Goal: Communication & Community: Answer question/provide support

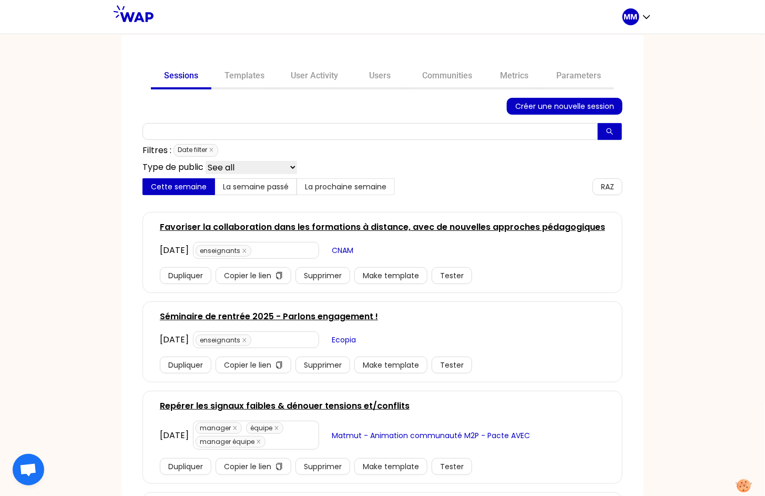
drag, startPoint x: 447, startPoint y: 76, endPoint x: 408, endPoint y: 118, distance: 57.3
click at [446, 76] on link "Communities" at bounding box center [447, 76] width 76 height 25
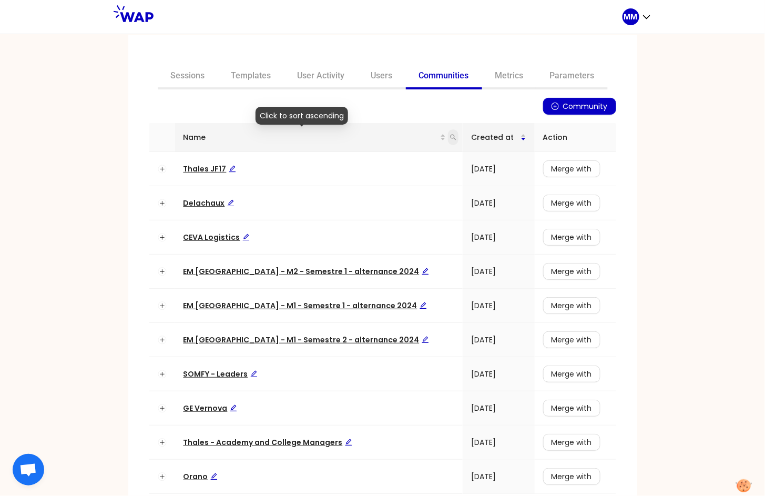
click at [448, 136] on span at bounding box center [453, 137] width 11 height 16
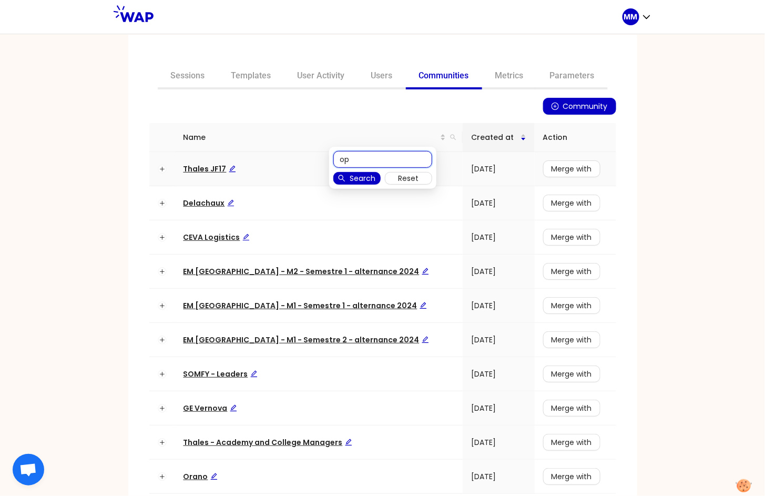
type input "op"
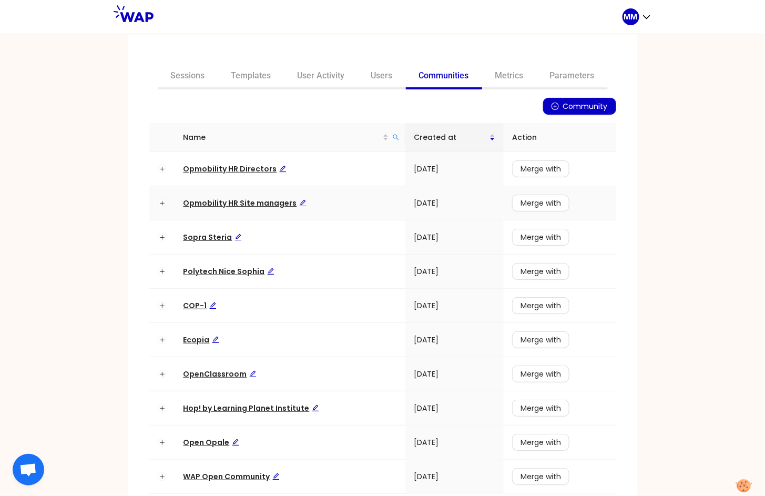
click at [237, 199] on span "Opmobility HR Site managers" at bounding box center [245, 203] width 123 height 11
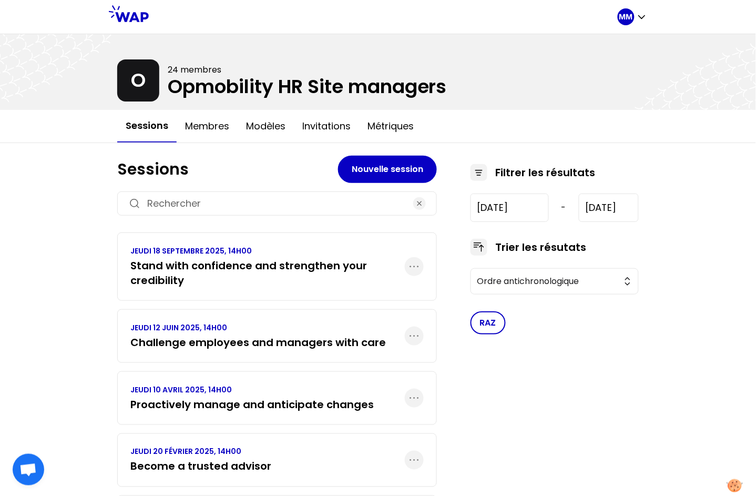
click at [281, 253] on p "JEUDI 18 SEPTEMBRE 2025, 14H00" at bounding box center [267, 251] width 274 height 11
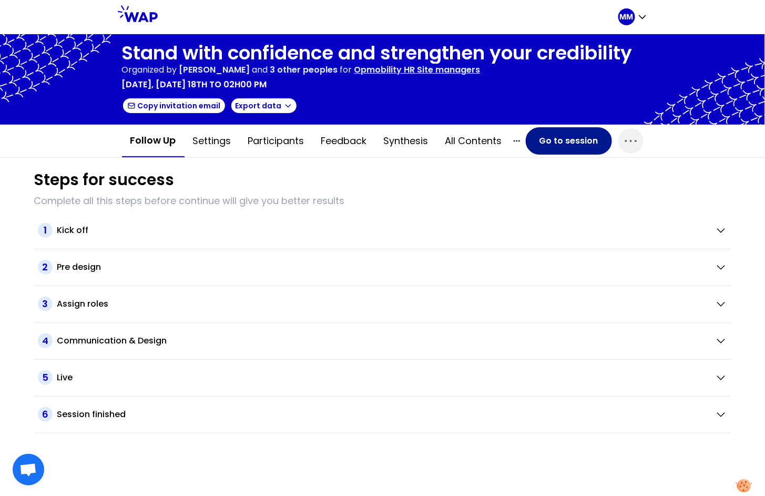
click at [546, 141] on button "Go to session" at bounding box center [569, 140] width 86 height 27
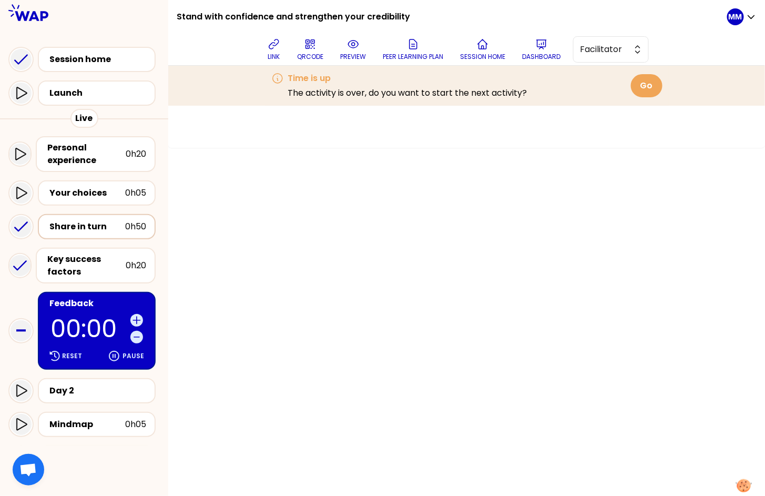
click at [96, 227] on div "Share in turn" at bounding box center [87, 226] width 76 height 13
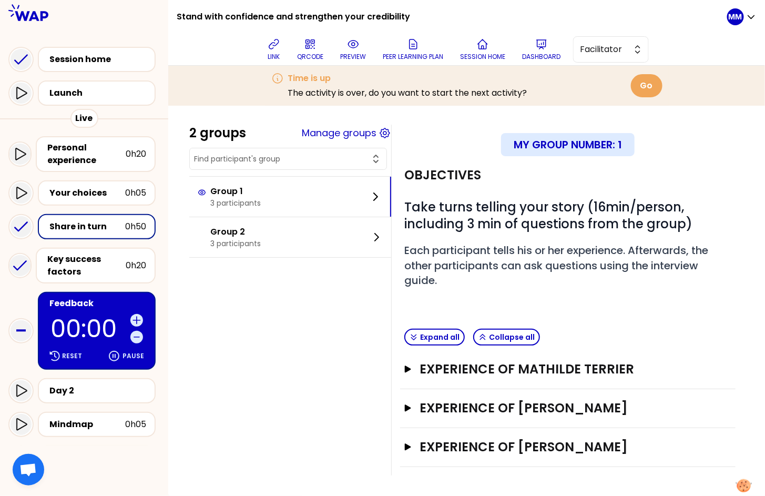
click at [228, 62] on div "link QRCODE preview Peer learning plan Session home Dashboard Facilitator" at bounding box center [456, 50] width 542 height 32
click at [557, 53] on p "Dashboard" at bounding box center [541, 57] width 38 height 8
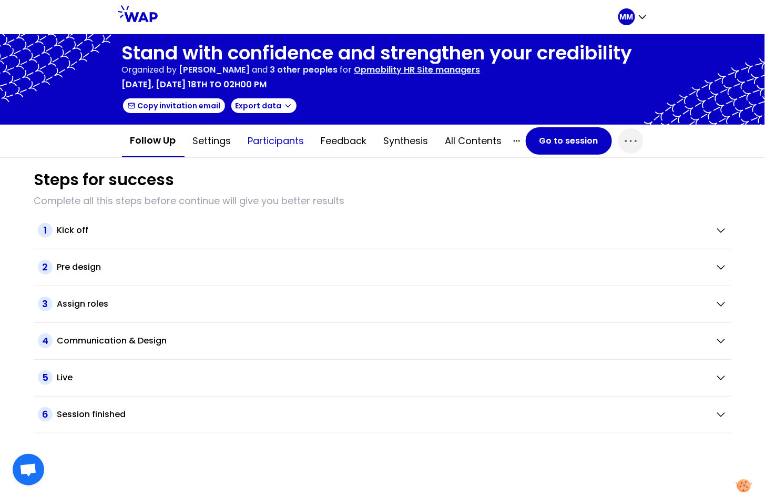
click at [277, 139] on button "Participants" at bounding box center [276, 141] width 73 height 32
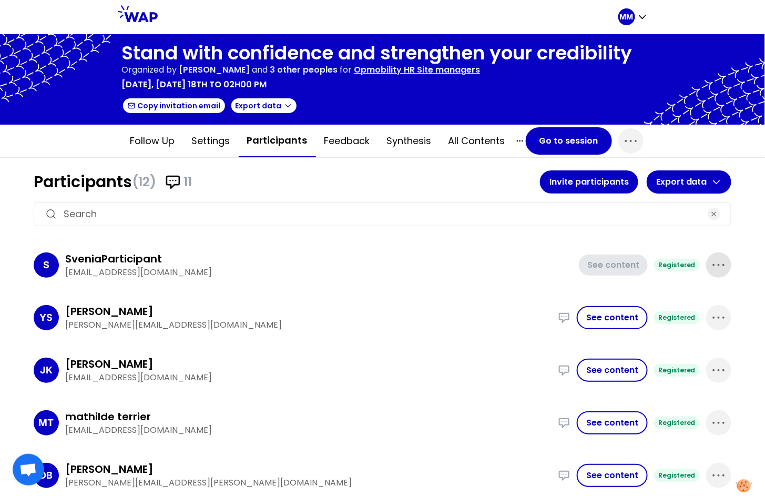
click at [717, 265] on icon "button" at bounding box center [718, 265] width 17 height 17
click at [679, 302] on p "Delete" at bounding box center [688, 300] width 29 height 15
drag, startPoint x: 702, startPoint y: 262, endPoint x: 701, endPoint y: 270, distance: 7.4
click at [710, 262] on icon "button" at bounding box center [718, 265] width 17 height 17
click at [676, 298] on p "Delete" at bounding box center [688, 300] width 29 height 15
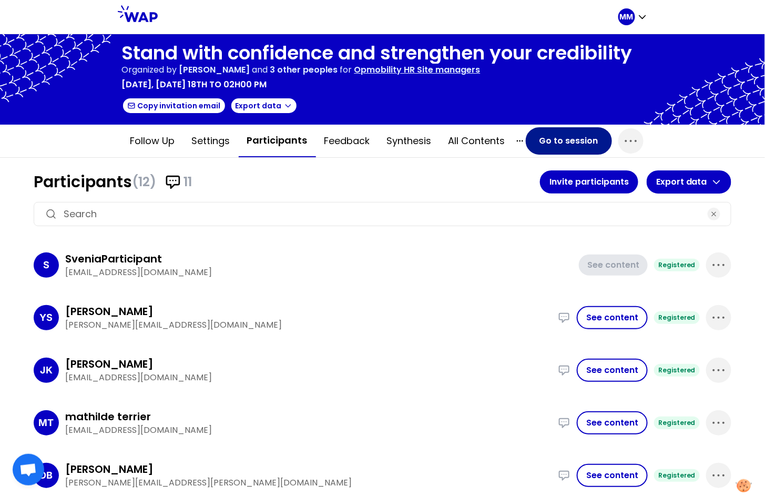
click at [574, 144] on button "Go to session" at bounding box center [569, 140] width 86 height 27
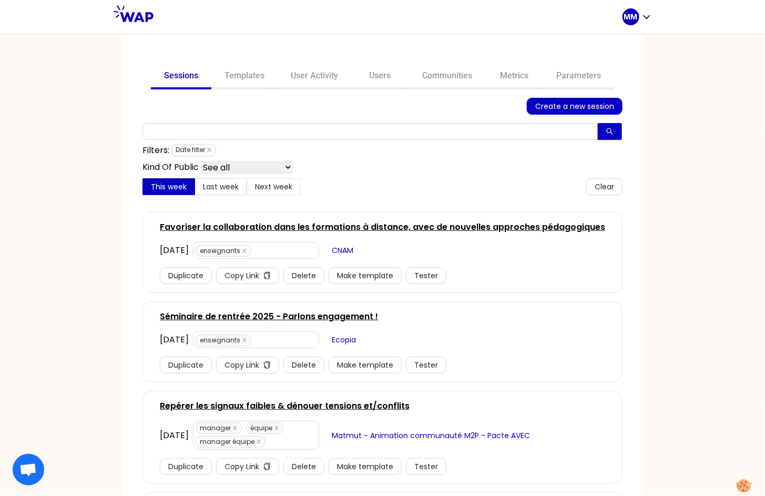
drag, startPoint x: 457, startPoint y: 73, endPoint x: 454, endPoint y: 94, distance: 21.8
click at [457, 73] on link "Communities" at bounding box center [447, 76] width 76 height 25
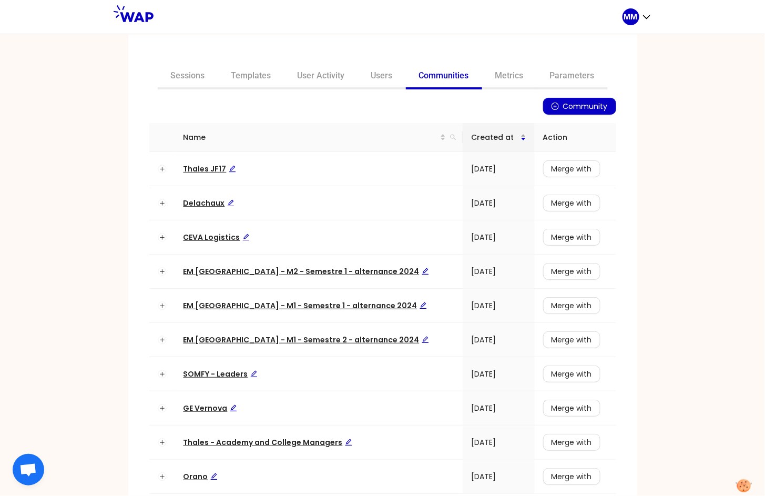
click at [436, 133] on th "Name" at bounding box center [319, 137] width 288 height 29
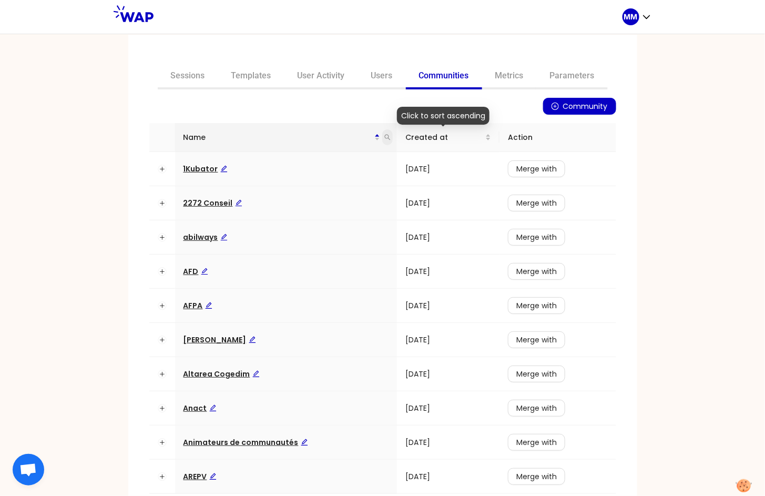
drag, startPoint x: 380, startPoint y: 135, endPoint x: 382, endPoint y: 140, distance: 5.7
click at [384, 135] on icon "search" at bounding box center [387, 137] width 6 height 6
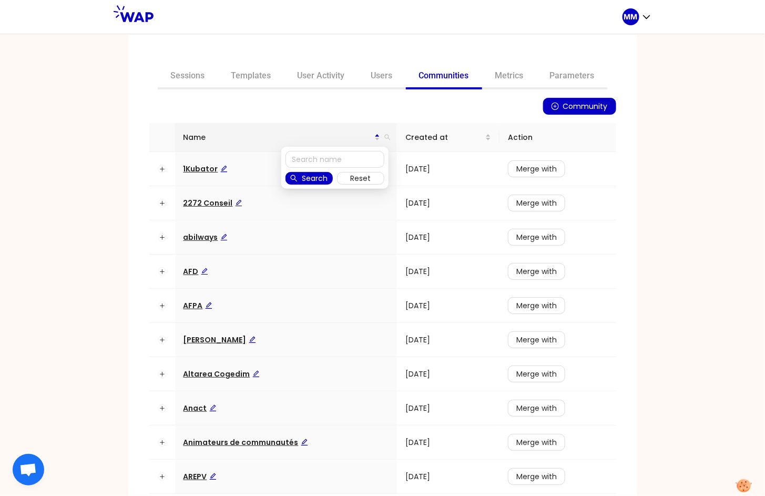
type input "t"
type input "auchan"
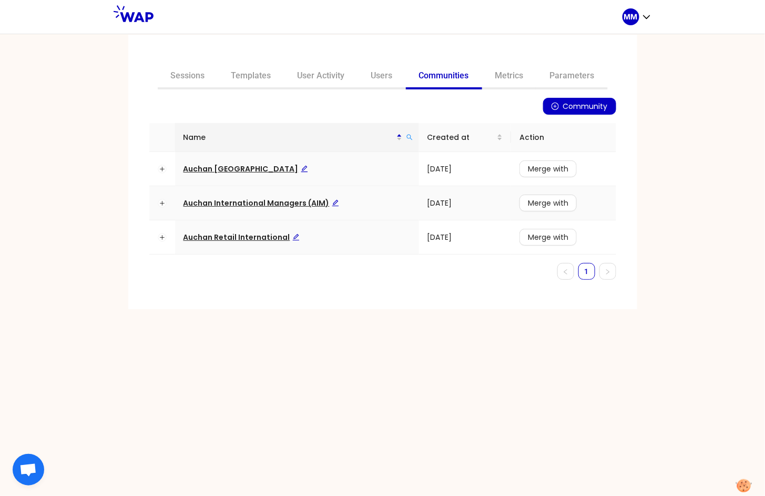
click at [247, 202] on span "Auchan International Managers (AIM)" at bounding box center [262, 203] width 156 height 11
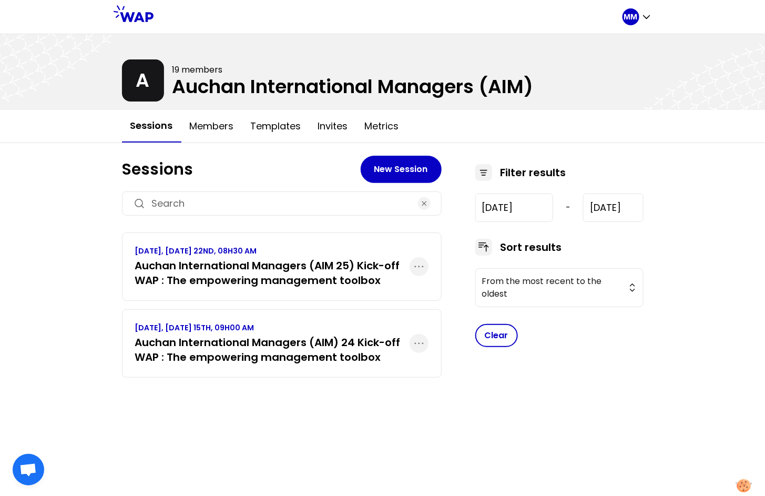
click at [277, 269] on h3 "Auchan International Managers (AIM 25) Kick-off WAP : The empowering management…" at bounding box center [272, 272] width 274 height 29
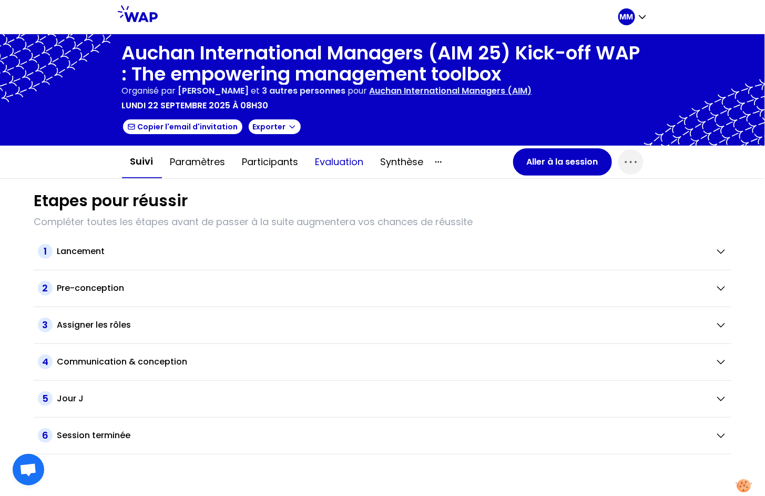
click at [345, 163] on button "Evaluation" at bounding box center [339, 162] width 65 height 32
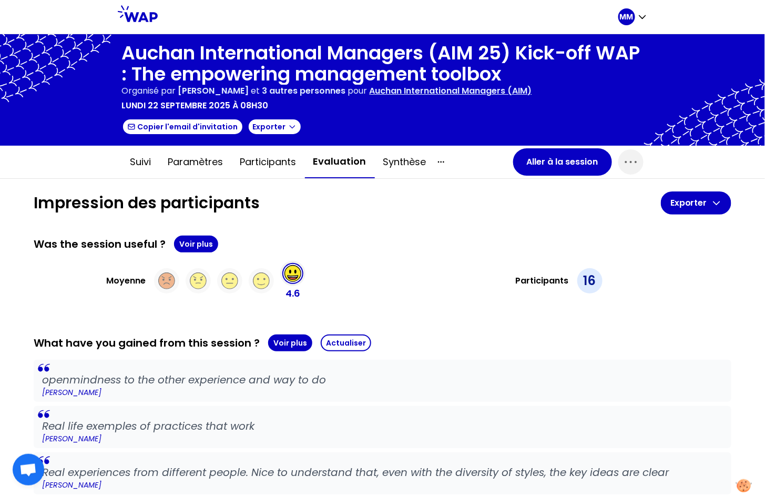
drag, startPoint x: 369, startPoint y: 282, endPoint x: 377, endPoint y: 283, distance: 8.0
click at [369, 282] on div "Moyenne 4.6" at bounding box center [206, 281] width 345 height 40
click at [429, 93] on p "Auchan International Managers (AIM)" at bounding box center [451, 91] width 162 height 13
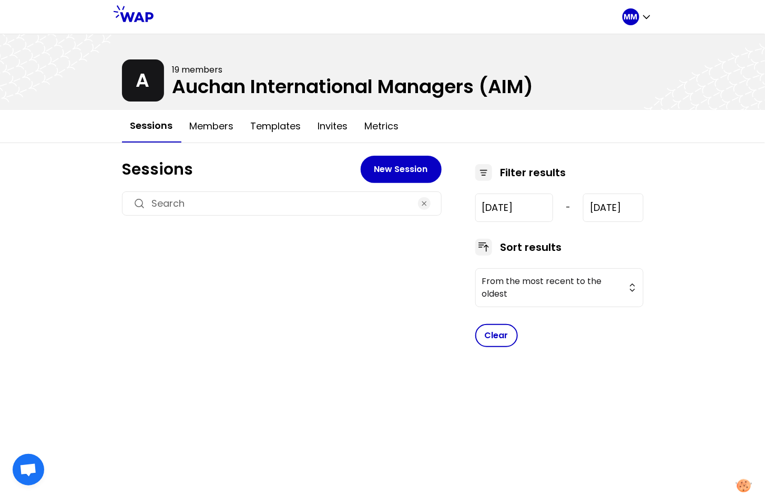
type input "[DATE]"
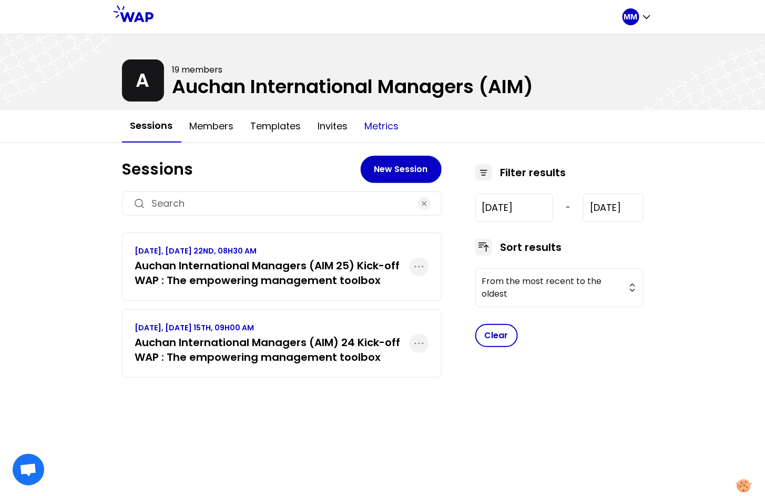
click at [380, 124] on button "Metrics" at bounding box center [382, 126] width 51 height 32
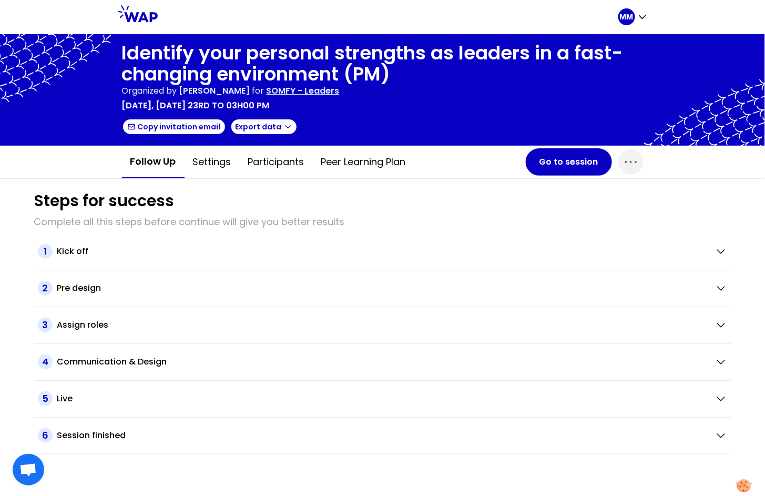
drag, startPoint x: 292, startPoint y: 167, endPoint x: 293, endPoint y: 179, distance: 11.7
click at [292, 167] on button "Participants" at bounding box center [276, 162] width 73 height 32
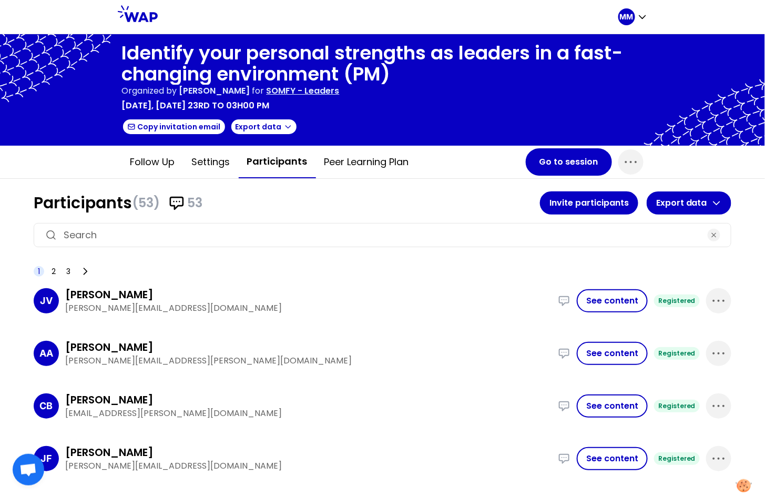
click at [304, 229] on input at bounding box center [383, 235] width 638 height 15
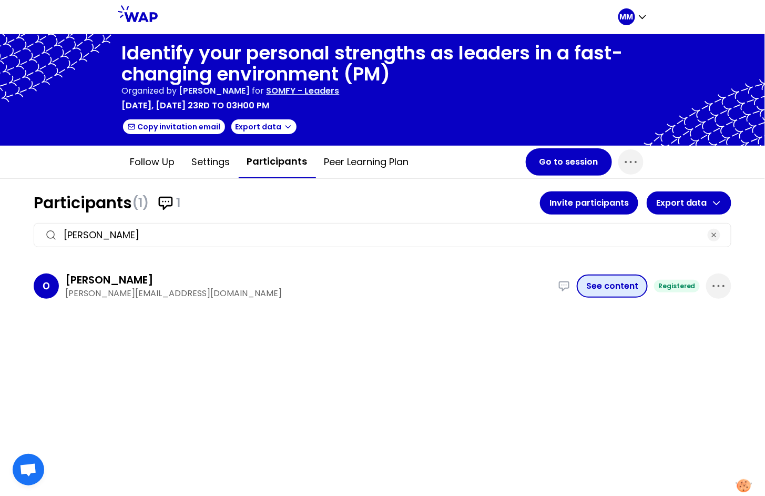
type input "olga"
click at [627, 291] on button "See content" at bounding box center [612, 285] width 71 height 23
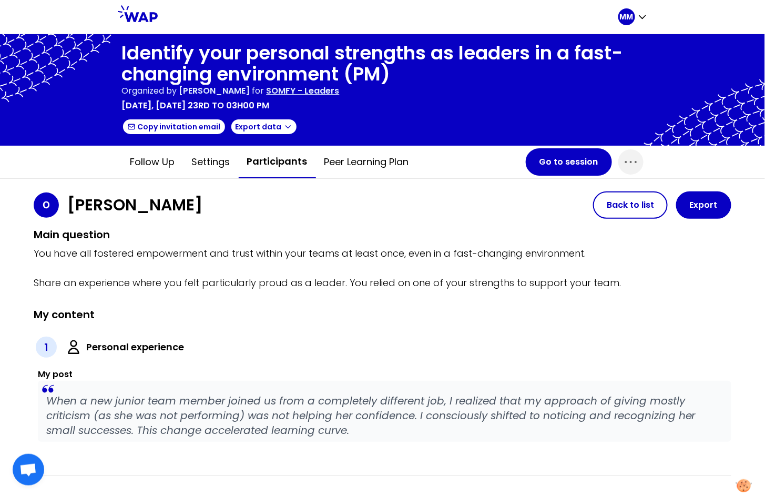
click at [145, 411] on p "When a new junior team member joined us from a completely different job, I real…" at bounding box center [384, 415] width 677 height 44
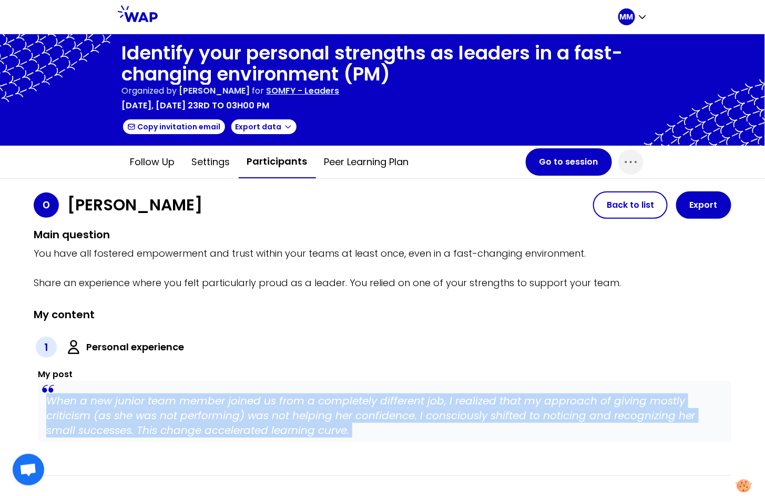
click at [145, 411] on p "When a new junior team member joined us from a completely different job, I real…" at bounding box center [384, 415] width 677 height 44
copy p "When a new junior team member joined us from a completely different job, I real…"
click at [280, 159] on button "Participants" at bounding box center [277, 162] width 77 height 33
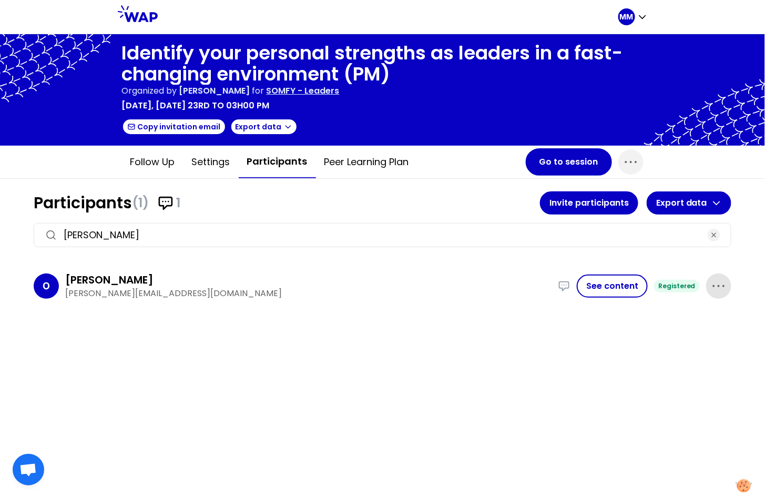
click at [725, 286] on icon "button" at bounding box center [718, 286] width 17 height 17
drag, startPoint x: 698, startPoint y: 324, endPoint x: 691, endPoint y: 322, distance: 6.7
click at [697, 324] on p "Delete" at bounding box center [688, 321] width 29 height 15
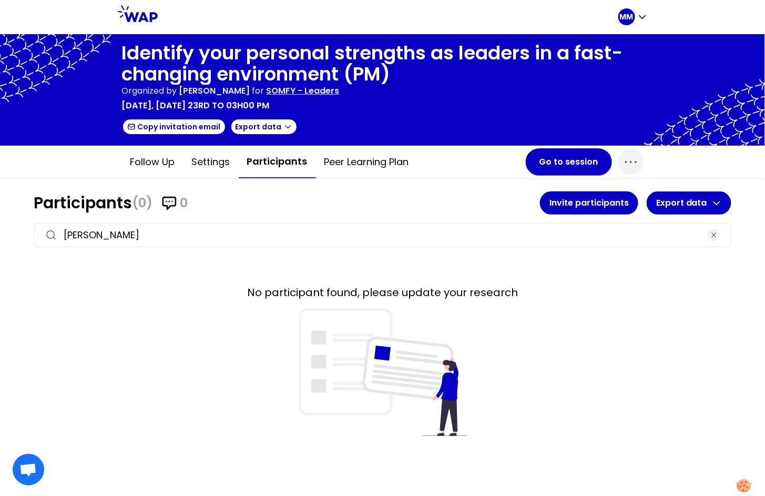
click at [311, 237] on input "olga" at bounding box center [383, 235] width 638 height 15
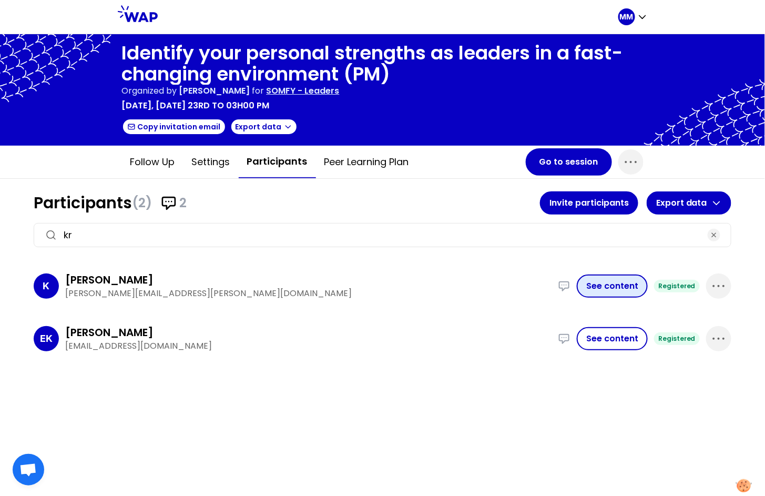
type input "kr"
click at [611, 286] on button "See content" at bounding box center [612, 285] width 71 height 23
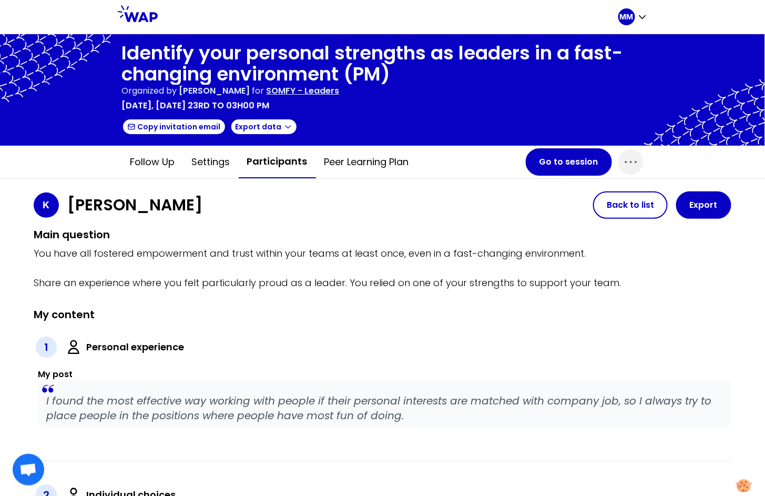
click at [238, 402] on p "I found the most effective way working with people if their personal interests …" at bounding box center [384, 407] width 677 height 29
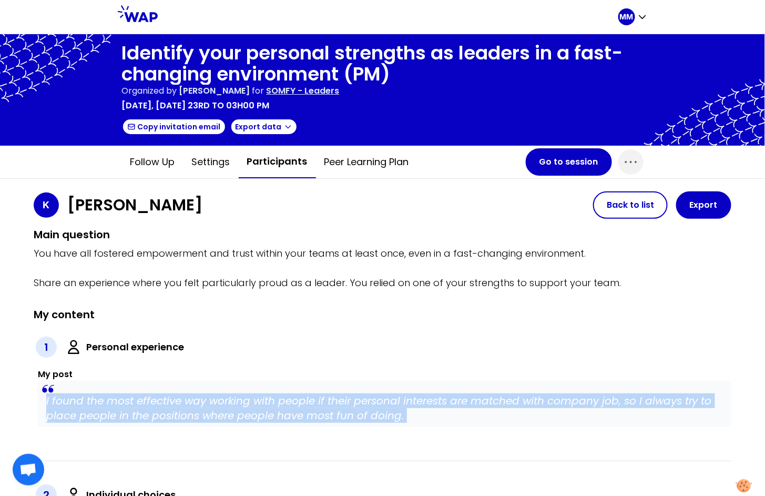
click at [238, 402] on p "I found the most effective way working with people if their personal interests …" at bounding box center [384, 407] width 677 height 29
copy p "I found the most effective way working with people if their personal interests …"
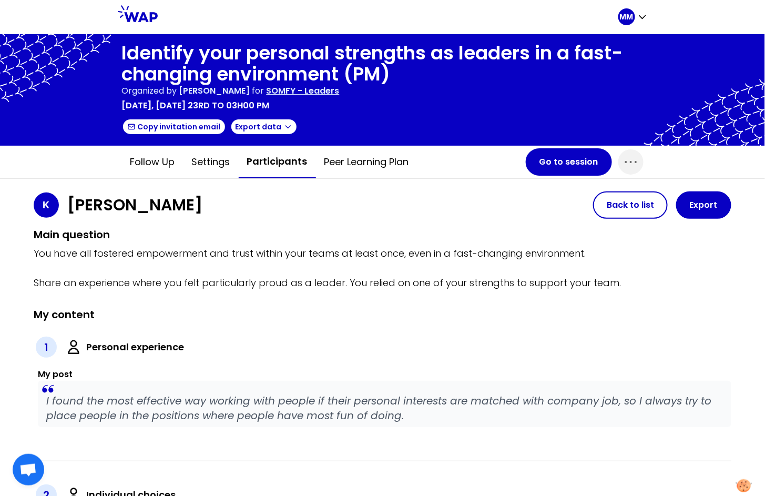
click at [102, 205] on h1 "Krzysztof" at bounding box center [134, 205] width 135 height 19
copy h1 "Krzysztof"
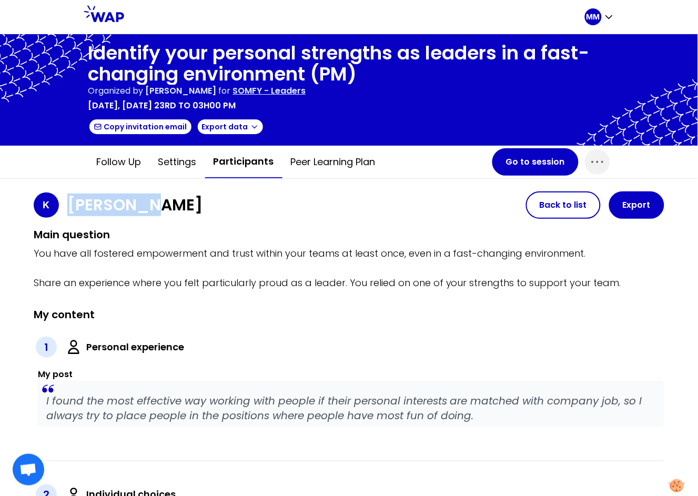
drag, startPoint x: 236, startPoint y: 157, endPoint x: 267, endPoint y: 175, distance: 35.1
click at [236, 157] on button "Participants" at bounding box center [243, 162] width 77 height 33
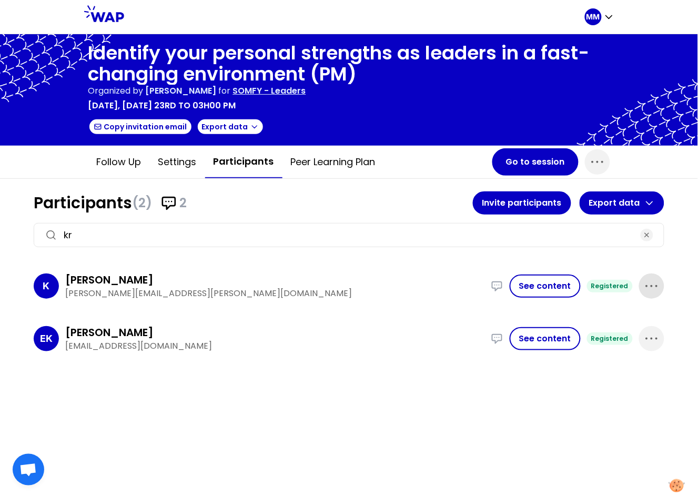
drag, startPoint x: 648, startPoint y: 285, endPoint x: 639, endPoint y: 297, distance: 14.9
click at [648, 285] on icon "button" at bounding box center [651, 286] width 17 height 17
click at [616, 320] on p "Delete" at bounding box center [621, 321] width 29 height 15
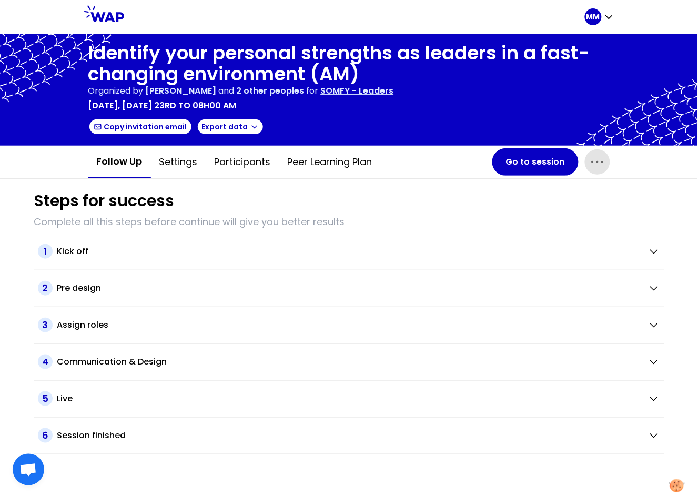
click at [599, 165] on icon "button" at bounding box center [597, 162] width 17 height 17
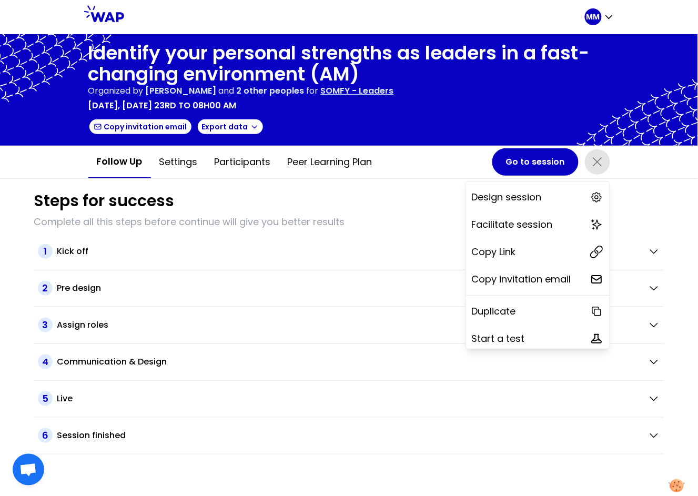
click at [539, 248] on div "Copy Link" at bounding box center [538, 251] width 144 height 23
